Goal: Transaction & Acquisition: Subscribe to service/newsletter

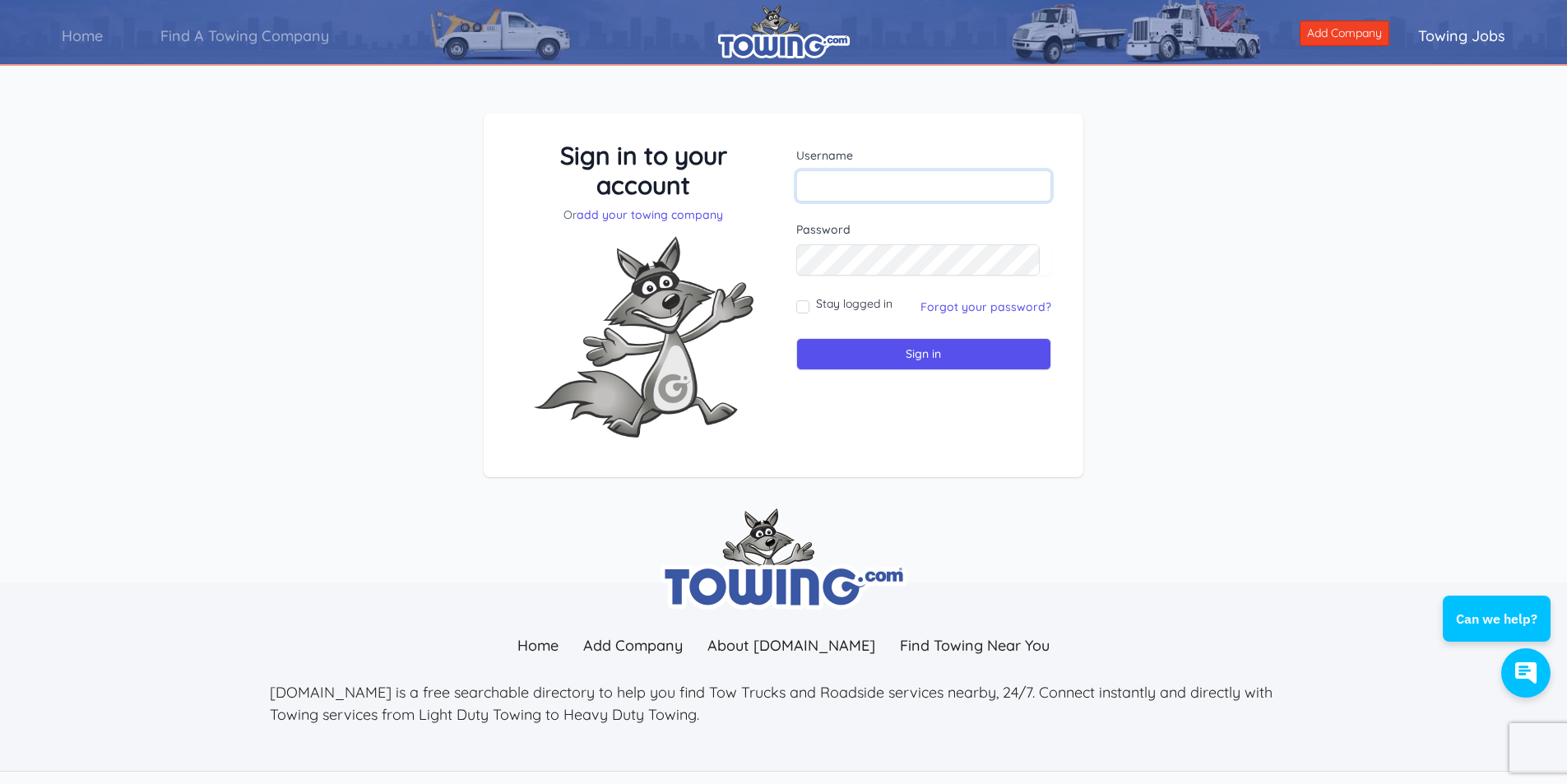
type input "[EMAIL_ADDRESS][DOMAIN_NAME]"
drag, startPoint x: 804, startPoint y: 310, endPoint x: 813, endPoint y: 319, distance: 12.7
click at [803, 310] on input "Stay logged in" at bounding box center [803, 307] width 13 height 13
checkbox input "true"
click at [845, 350] on input "Sign in" at bounding box center [924, 354] width 256 height 32
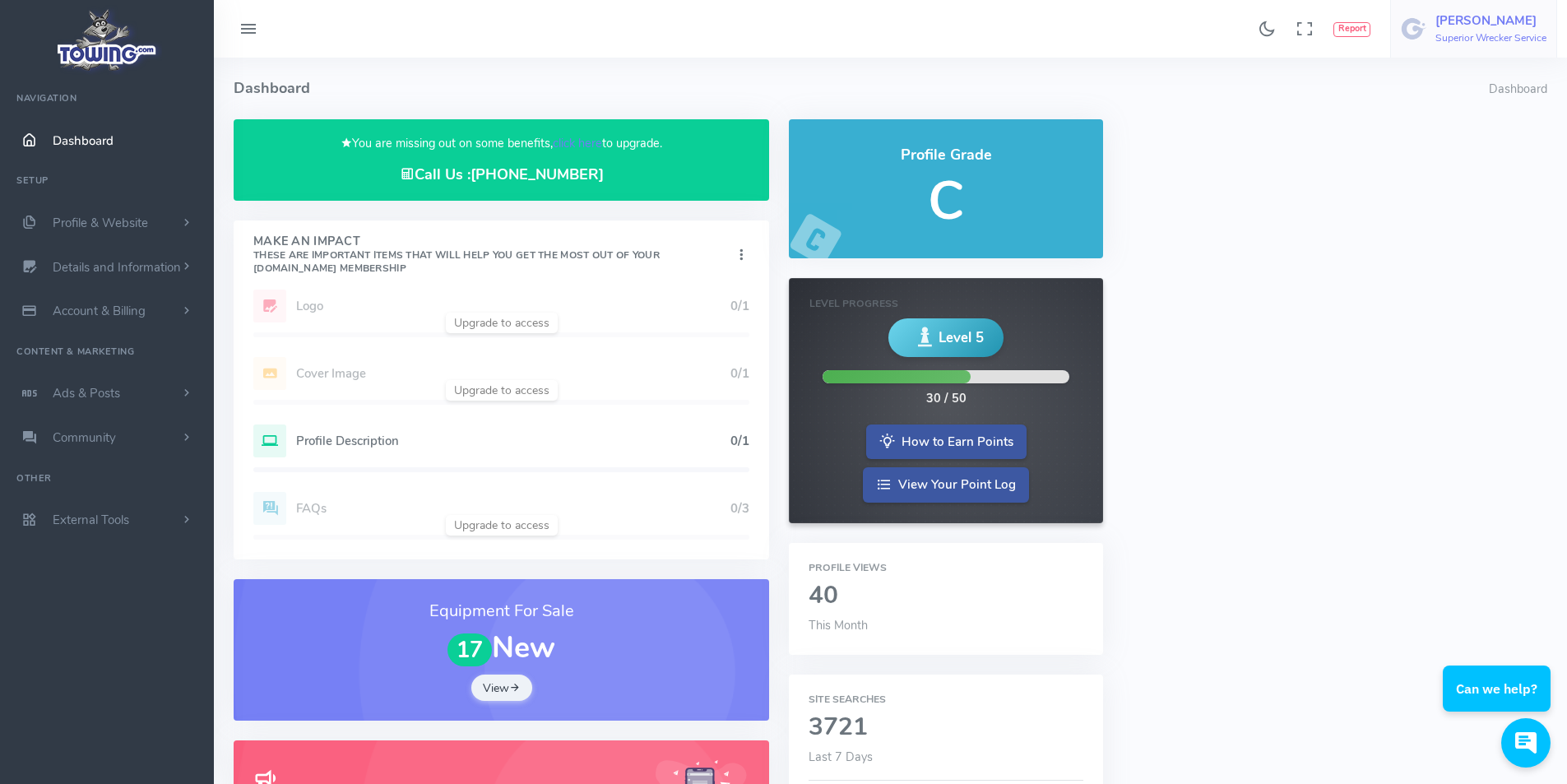
click at [1466, 40] on h6 "Superior Wrecker Service" at bounding box center [1491, 37] width 111 height 11
click at [570, 142] on link "click here" at bounding box center [578, 142] width 50 height 16
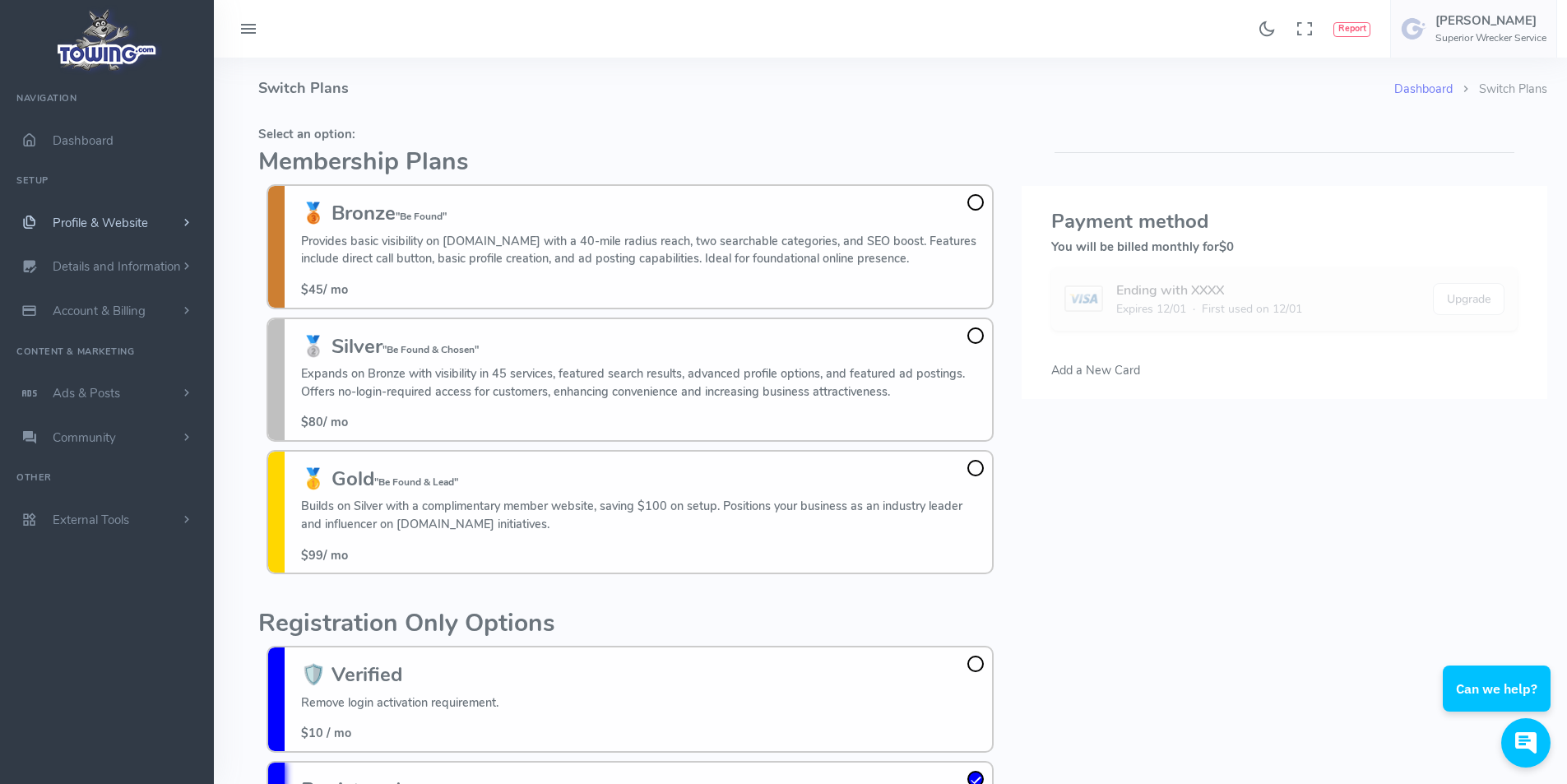
click at [107, 227] on span "Profile & Website" at bounding box center [100, 222] width 96 height 16
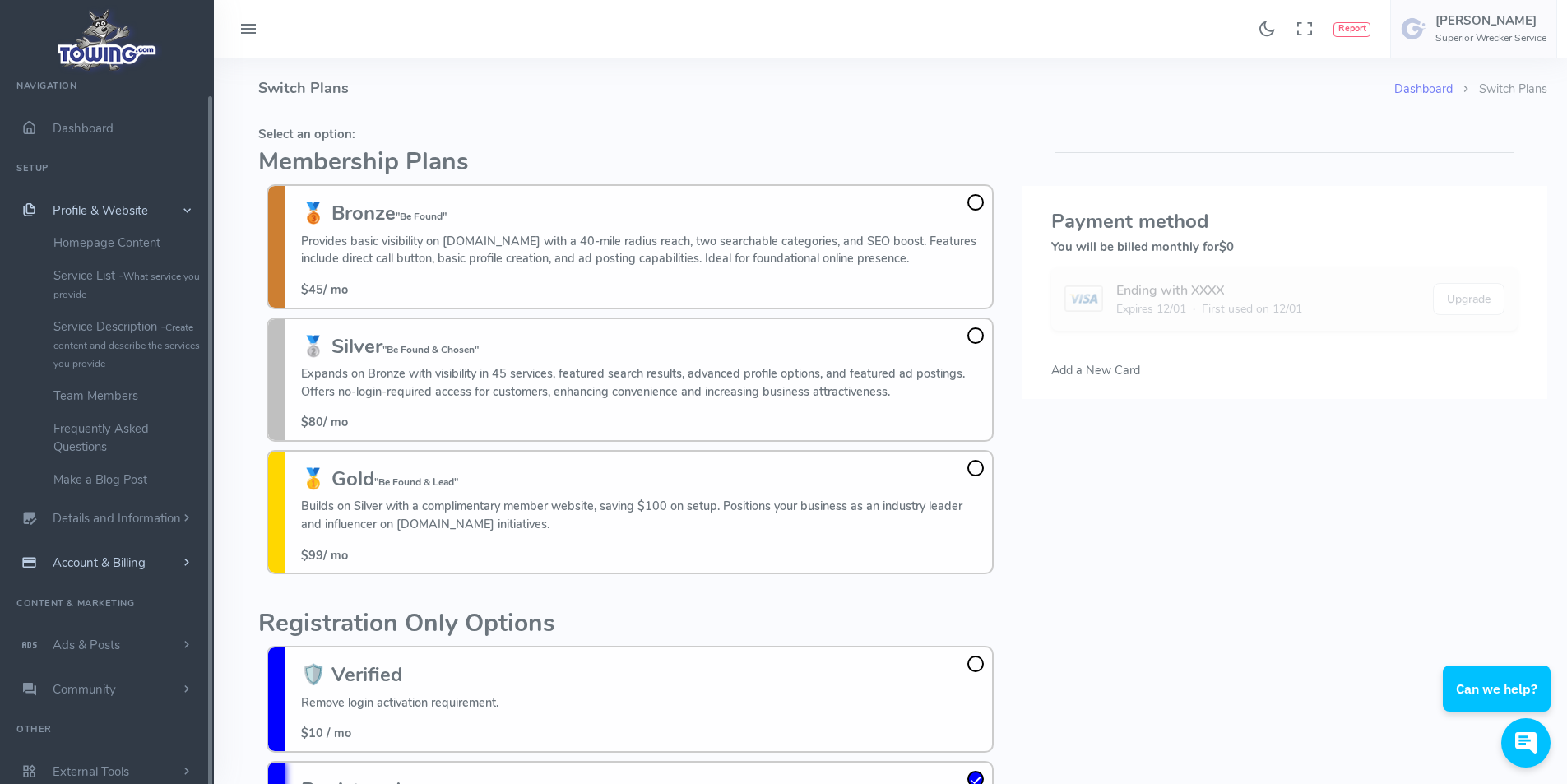
scroll to position [14, 0]
click at [105, 640] on span "Ads & Posts" at bounding box center [86, 642] width 68 height 16
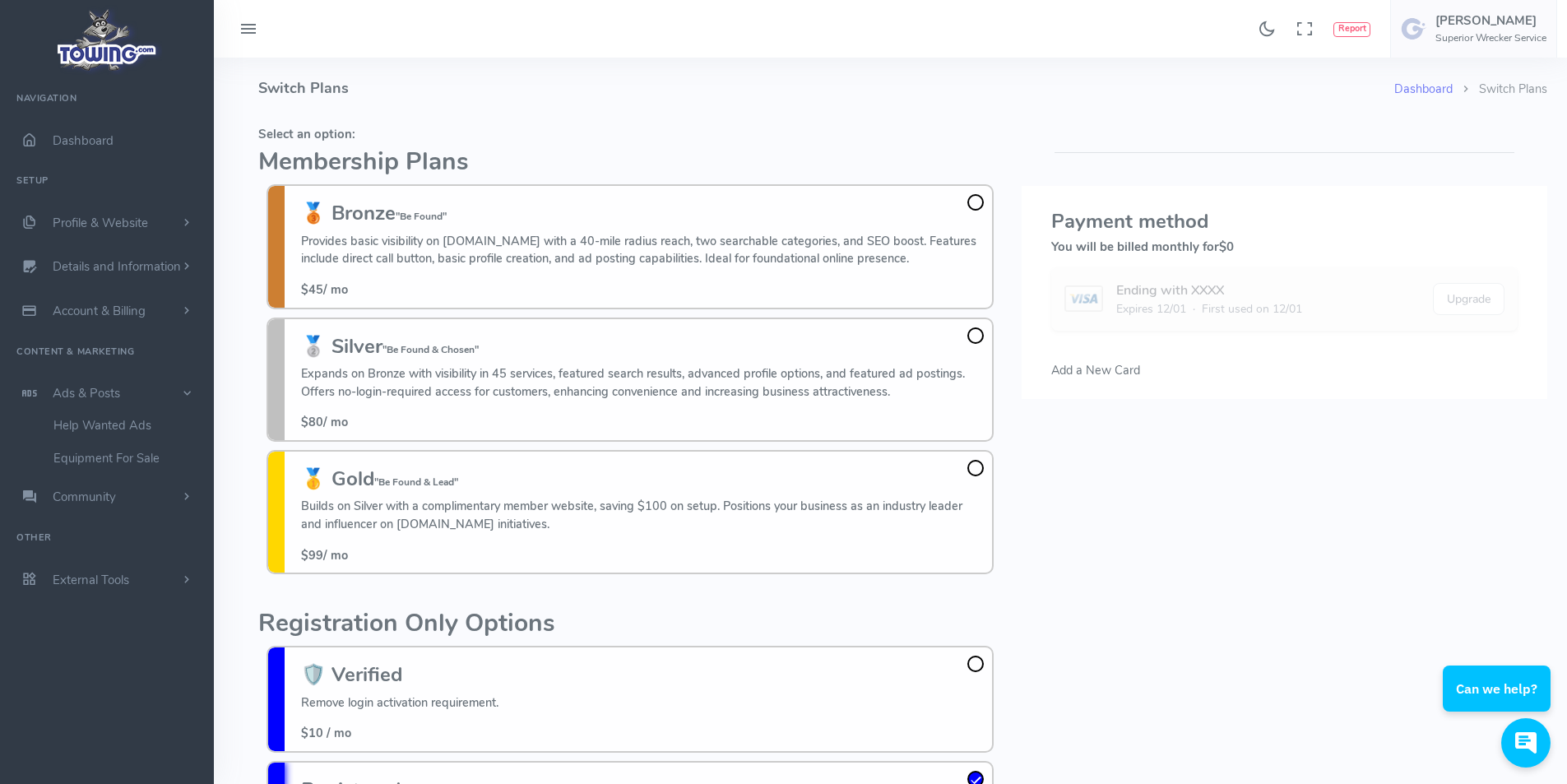
click at [482, 236] on p "Provides basic visibility on Towing.com with a 40-mile radius reach, two search…" at bounding box center [642, 250] width 683 height 35
click at [0, 0] on input "🥉 Bronze "Be Found" Provides basic visibility on Towing.com with a 40-mile radi…" at bounding box center [0, 0] width 0 height 0
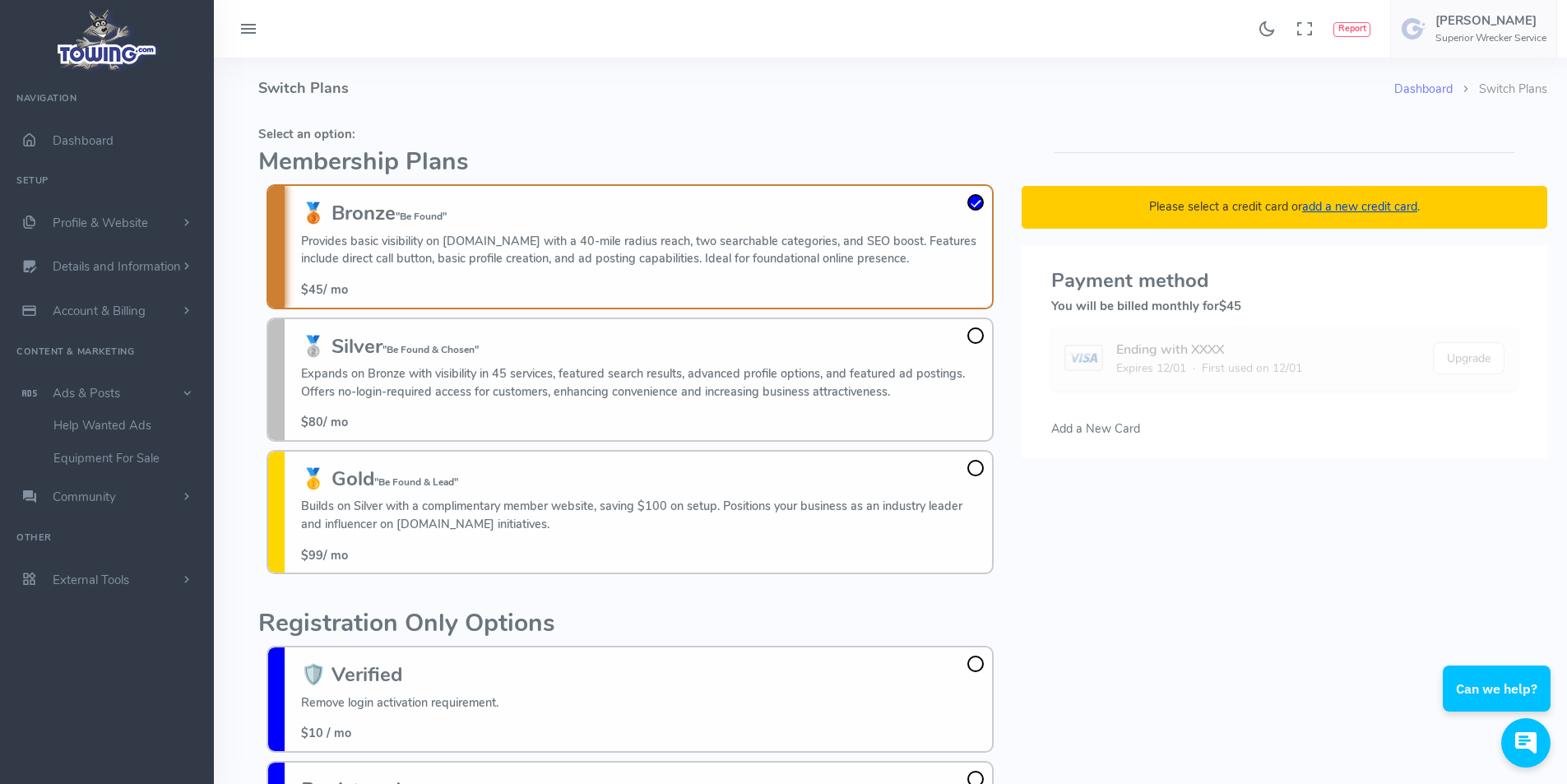
click at [1332, 127] on div "Please select a credit card or add a new credit card . Payment method You will …" at bounding box center [1284, 488] width 546 height 738
click at [1425, 88] on link "Dashboard" at bounding box center [1423, 88] width 58 height 16
click at [1106, 93] on h4 "Switch Plans" at bounding box center [826, 88] width 1136 height 62
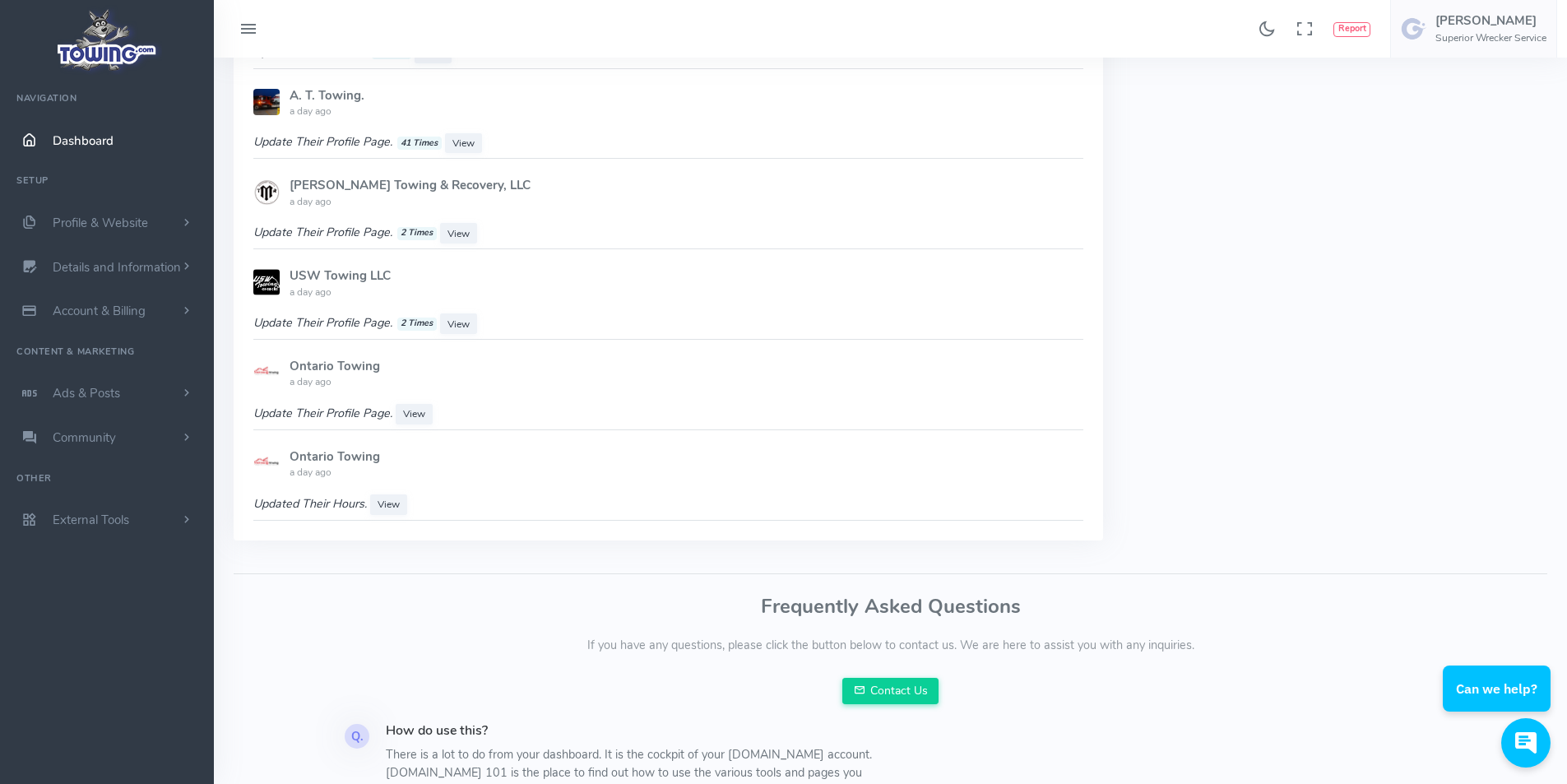
scroll to position [1358, 0]
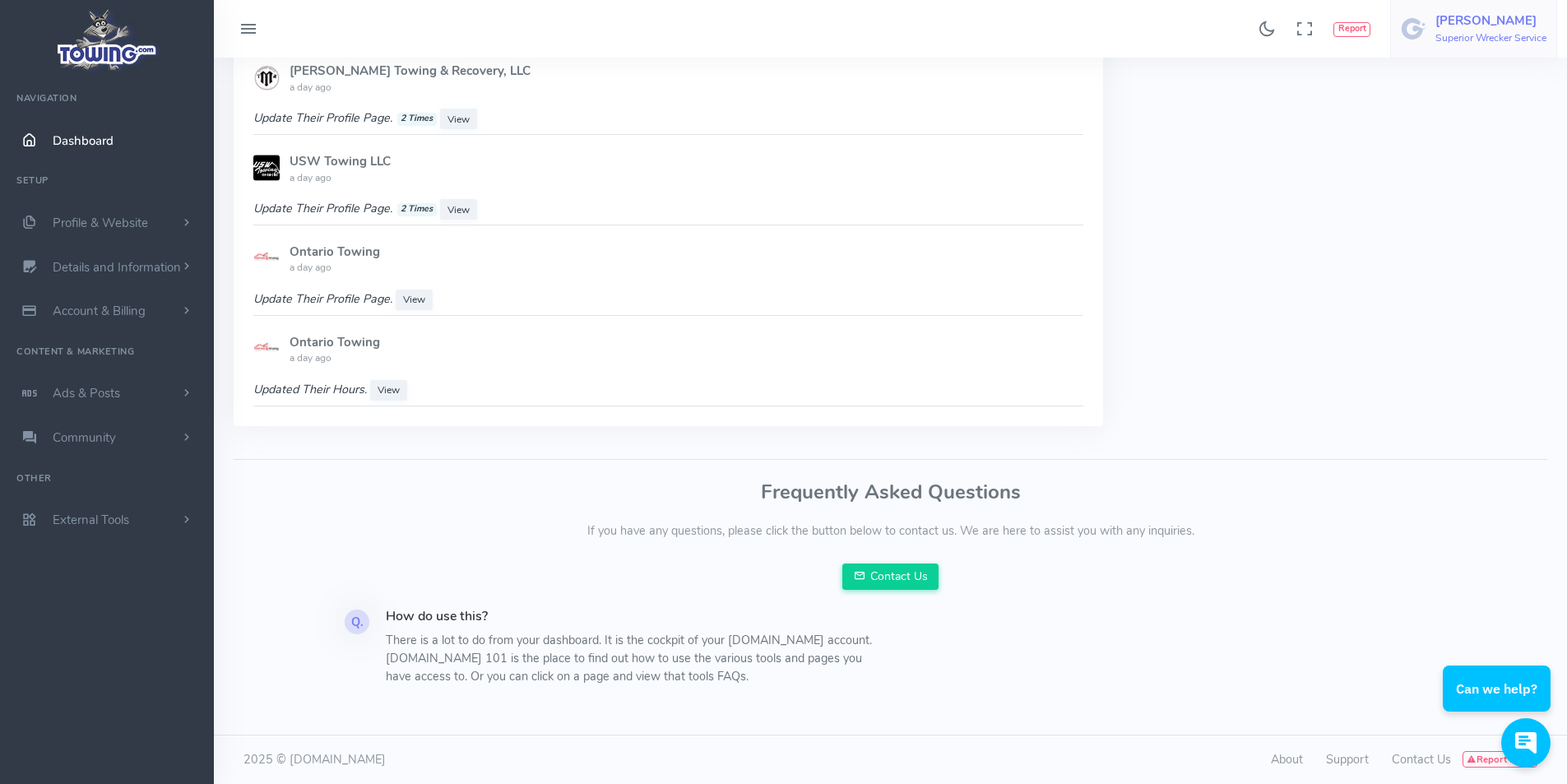
click at [1480, 37] on h6 "Superior Wrecker Service" at bounding box center [1491, 37] width 111 height 11
click at [1485, 161] on link "Logout" at bounding box center [1475, 158] width 161 height 29
